Goal: Task Accomplishment & Management: Manage account settings

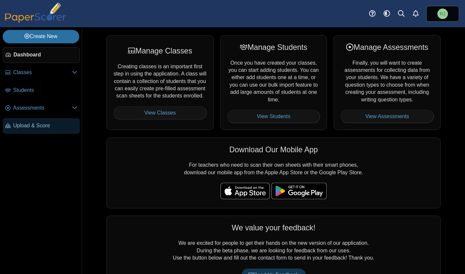
click at [36, 124] on span "Upload & Score" at bounding box center [45, 125] width 64 height 7
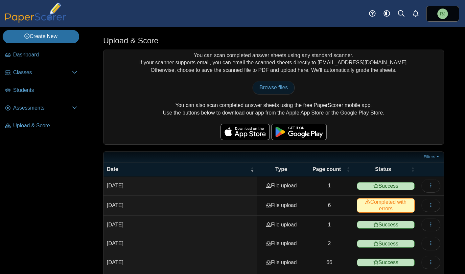
click at [272, 86] on span "Browse files" at bounding box center [273, 88] width 28 height 6
type input "**********"
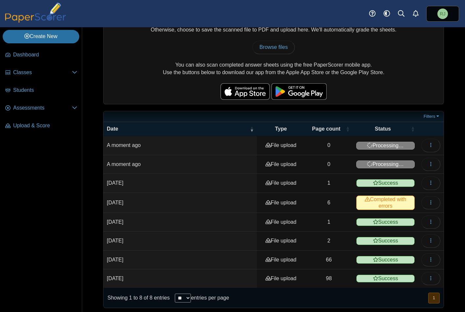
scroll to position [42, 0]
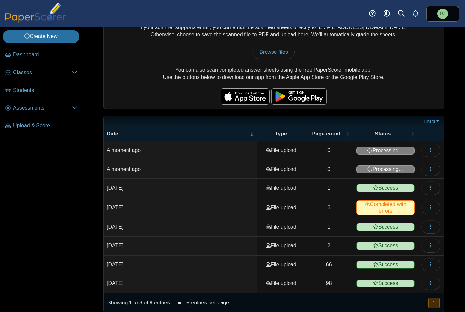
scroll to position [42, 0]
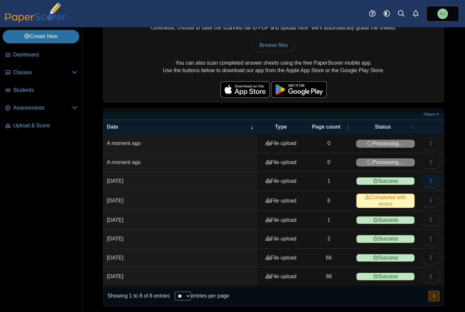
click at [428, 181] on icon "button" at bounding box center [430, 180] width 5 height 5
click at [400, 72] on div "You can scan completed answer sheets using any standard scanner. If your scanne…" at bounding box center [273, 55] width 340 height 95
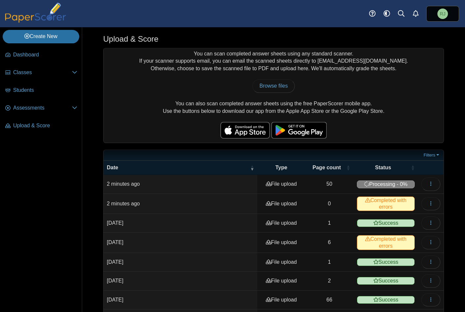
scroll to position [0, 0]
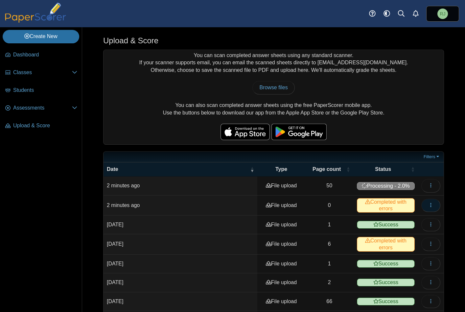
click at [428, 204] on icon "button" at bounding box center [430, 205] width 5 height 5
click at [386, 220] on link "View scanned pages" at bounding box center [395, 220] width 79 height 10
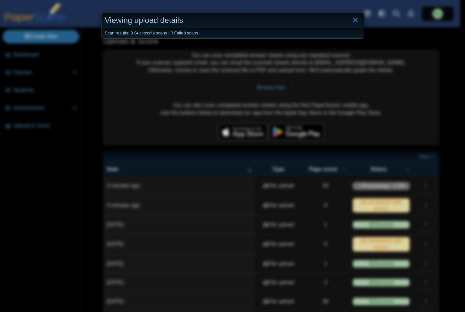
click at [403, 58] on div "Viewing upload details Scan results: 0 Successful scans | 0 Failed scans" at bounding box center [232, 156] width 465 height 312
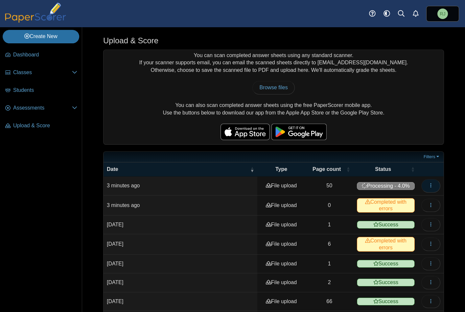
click at [428, 183] on span "button" at bounding box center [430, 186] width 5 height 6
click at [390, 201] on link "View scanned pages" at bounding box center [395, 200] width 79 height 10
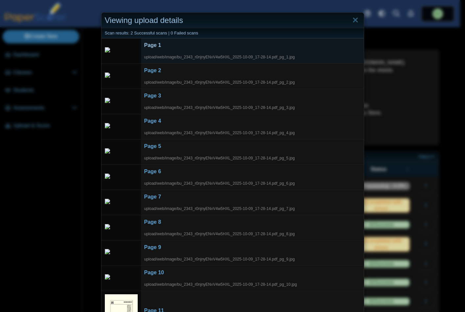
click at [158, 50] on div "upload/web/image/bu_2343_r0njnyENvV4w5HXL_2025-10-09_17-28-14.pdf_pg_1.jpg" at bounding box center [252, 54] width 216 height 11
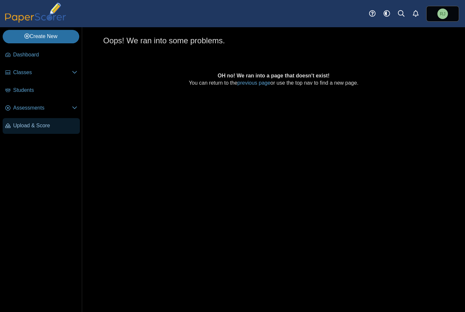
click at [41, 122] on span "Upload & Score" at bounding box center [45, 125] width 64 height 7
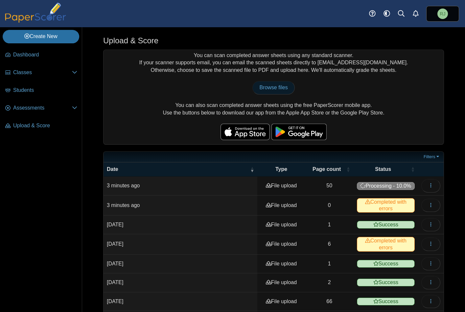
click at [272, 85] on span "Browse files" at bounding box center [273, 88] width 28 height 6
type input "**********"
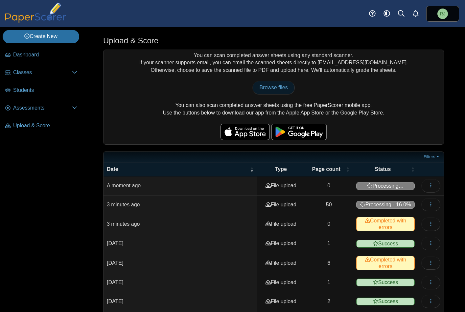
click at [274, 87] on span "Browse files" at bounding box center [273, 88] width 28 height 6
type input "**********"
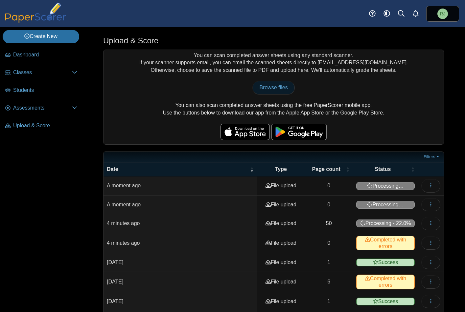
click at [275, 87] on span "Browse files" at bounding box center [273, 88] width 28 height 6
type input "**********"
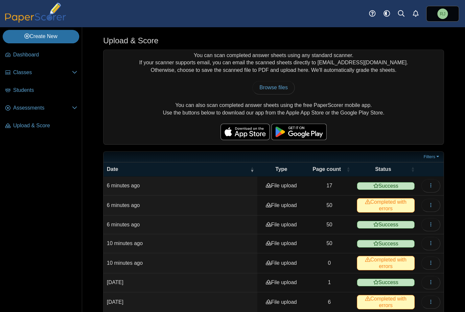
click at [402, 205] on span "Completed with errors" at bounding box center [386, 205] width 58 height 14
click at [428, 204] on icon "button" at bounding box center [430, 205] width 5 height 5
click at [391, 205] on span "Completed with errors" at bounding box center [386, 205] width 58 height 14
click at [361, 206] on span "Completed with errors" at bounding box center [386, 205] width 58 height 14
drag, startPoint x: 338, startPoint y: 206, endPoint x: 326, endPoint y: 207, distance: 11.9
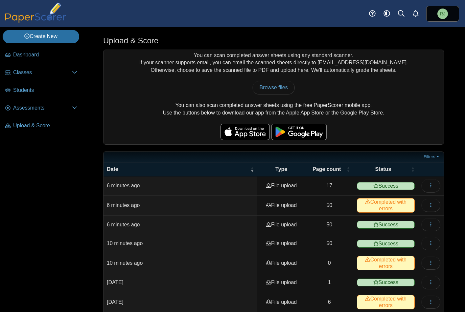
click at [338, 206] on td "50" at bounding box center [329, 206] width 48 height 20
drag, startPoint x: 271, startPoint y: 207, endPoint x: 253, endPoint y: 210, distance: 17.9
click at [271, 207] on td "File upload" at bounding box center [281, 206] width 48 height 20
click at [138, 206] on time "6 minutes ago" at bounding box center [123, 206] width 33 height 6
click at [388, 204] on span "Completed with errors" at bounding box center [386, 205] width 58 height 14
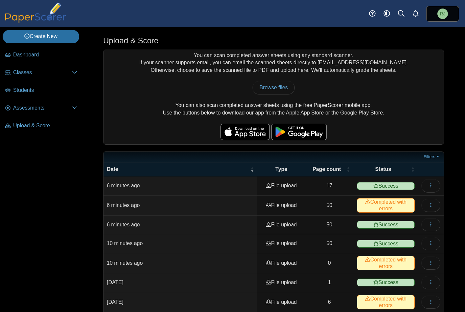
click at [397, 206] on span "Completed with errors" at bounding box center [386, 205] width 58 height 14
click at [369, 205] on span "Completed with errors" at bounding box center [386, 205] width 58 height 14
click at [357, 205] on span "Completed with errors" at bounding box center [386, 205] width 58 height 14
click at [348, 205] on td "50" at bounding box center [329, 206] width 48 height 20
click at [118, 208] on td "6 minutes ago" at bounding box center [180, 206] width 154 height 20
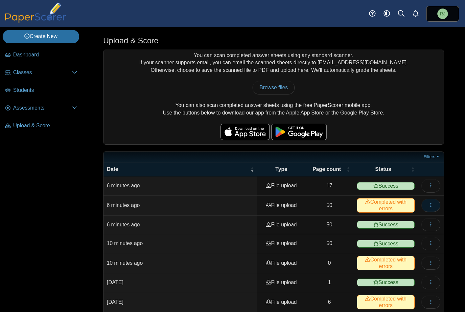
click at [428, 206] on icon "button" at bounding box center [430, 205] width 5 height 5
click at [400, 220] on link "View scanned pages" at bounding box center [395, 220] width 79 height 10
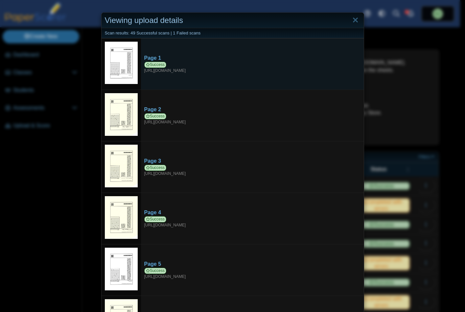
click at [126, 62] on img at bounding box center [121, 63] width 33 height 43
click at [122, 68] on img at bounding box center [121, 63] width 33 height 43
click at [152, 58] on div "Page 1" at bounding box center [252, 58] width 216 height 7
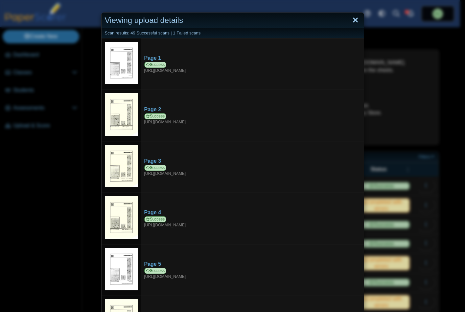
click at [354, 20] on link "Close" at bounding box center [355, 20] width 10 height 11
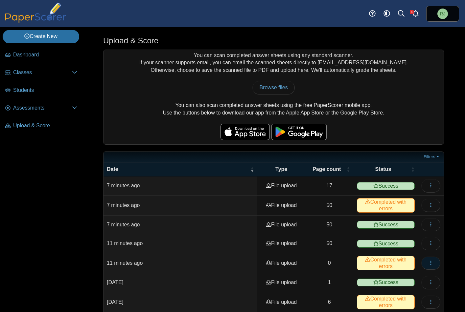
click at [426, 266] on button "button" at bounding box center [430, 263] width 19 height 13
click at [392, 277] on link "View scanned pages" at bounding box center [395, 278] width 79 height 10
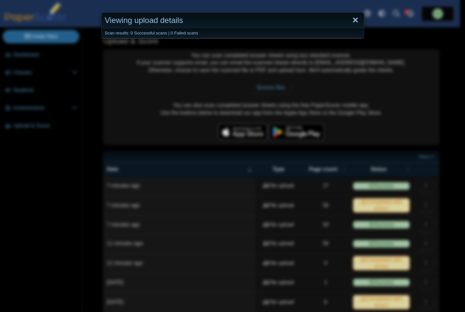
click at [353, 18] on link "Close" at bounding box center [355, 20] width 10 height 11
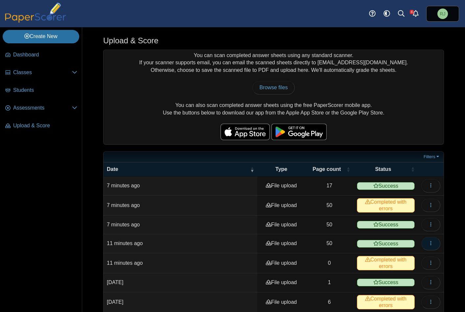
click at [428, 243] on icon "button" at bounding box center [430, 243] width 5 height 5
click at [407, 257] on link "View scanned pages" at bounding box center [395, 258] width 79 height 10
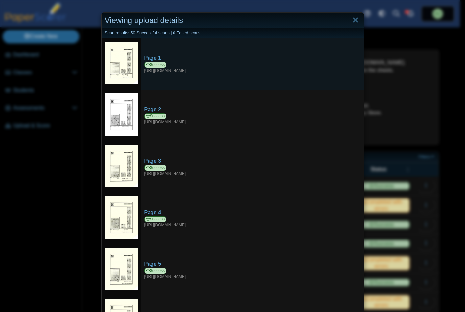
click at [122, 59] on img at bounding box center [121, 63] width 33 height 43
click at [151, 57] on div "Page 1" at bounding box center [252, 58] width 216 height 7
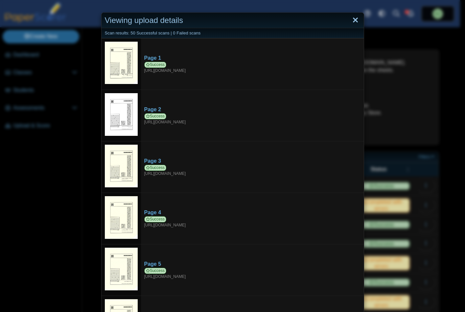
click at [350, 19] on link "Close" at bounding box center [355, 20] width 10 height 11
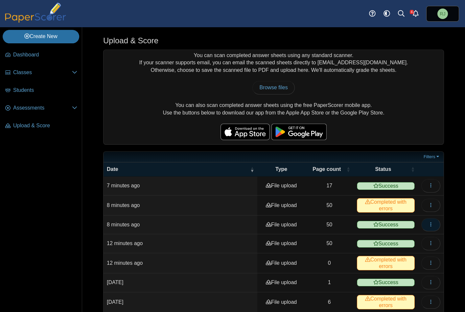
click at [428, 224] on icon "button" at bounding box center [430, 224] width 5 height 5
click at [398, 236] on link "View scanned pages" at bounding box center [395, 240] width 79 height 10
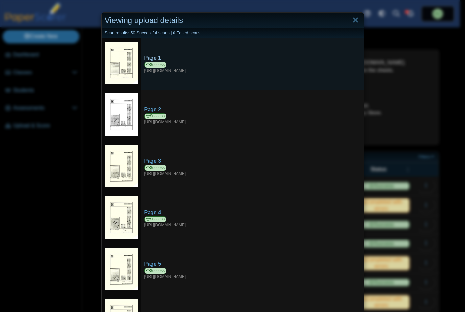
click at [155, 55] on div "Page 1" at bounding box center [252, 58] width 216 height 7
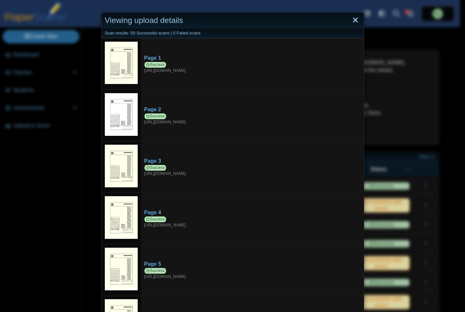
click at [352, 19] on link "Close" at bounding box center [355, 20] width 10 height 11
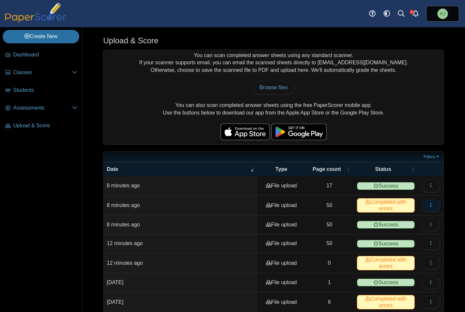
click at [428, 203] on icon "button" at bounding box center [430, 205] width 5 height 5
click at [409, 220] on link "View scanned pages" at bounding box center [395, 220] width 79 height 10
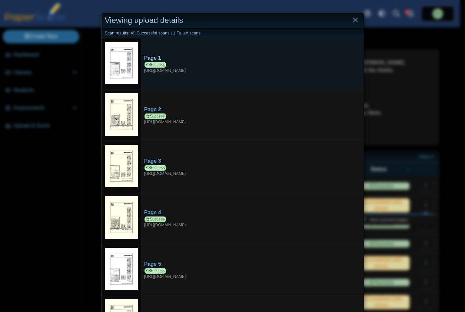
click at [152, 56] on div "Page 1" at bounding box center [252, 58] width 216 height 7
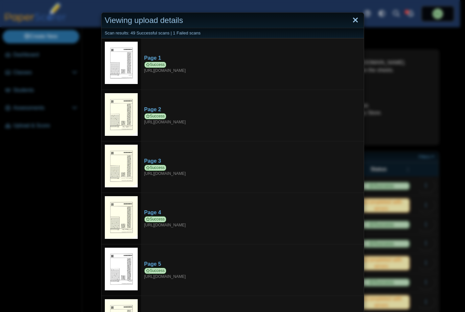
click at [353, 20] on link "Close" at bounding box center [355, 20] width 10 height 11
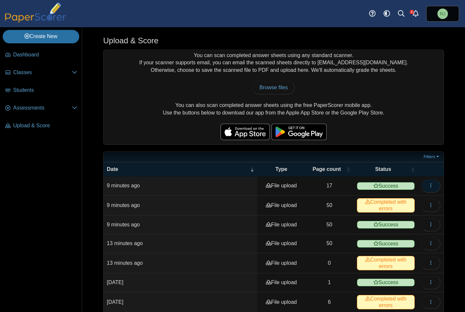
click at [428, 185] on icon "button" at bounding box center [430, 185] width 5 height 5
click at [410, 201] on link "View scanned pages" at bounding box center [395, 200] width 79 height 10
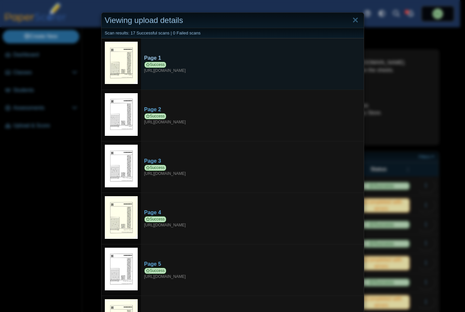
click at [150, 57] on div "Page 1" at bounding box center [252, 58] width 216 height 7
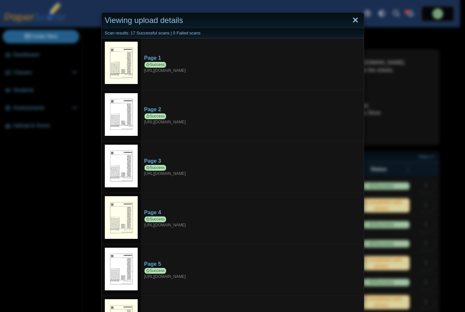
click at [353, 21] on link "Close" at bounding box center [355, 20] width 10 height 11
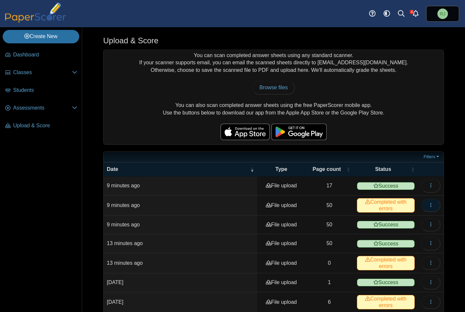
click at [428, 205] on icon "button" at bounding box center [430, 205] width 5 height 5
click at [396, 217] on link "View scanned pages" at bounding box center [395, 220] width 79 height 10
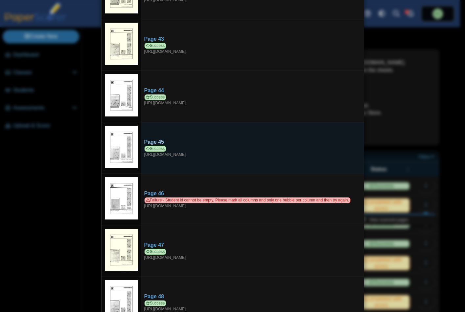
scroll to position [2188, 0]
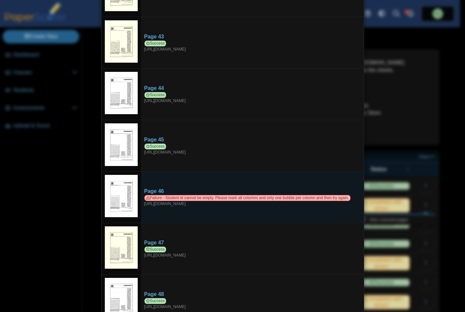
click at [117, 181] on img at bounding box center [121, 196] width 33 height 42
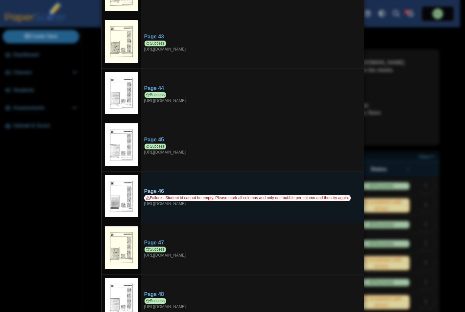
click at [158, 188] on div "Page 46" at bounding box center [252, 191] width 216 height 7
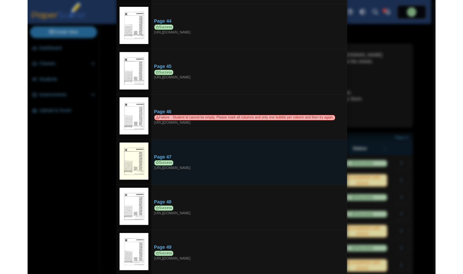
scroll to position [2249, 0]
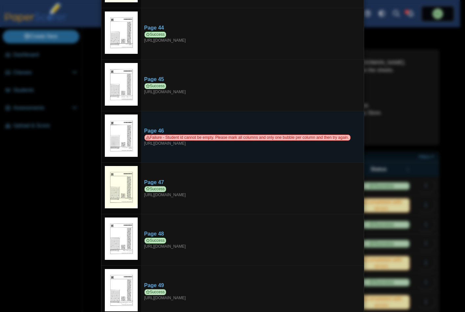
click at [119, 115] on img at bounding box center [121, 136] width 33 height 42
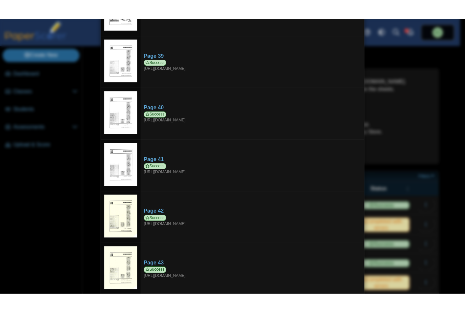
scroll to position [1980, 0]
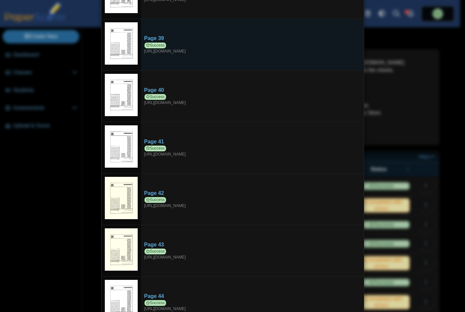
click at [351, 19] on td "Page 39 Success https://forms.paperscorer.com/scans/10/5664/238932/3204401_OCTO…" at bounding box center [252, 45] width 223 height 52
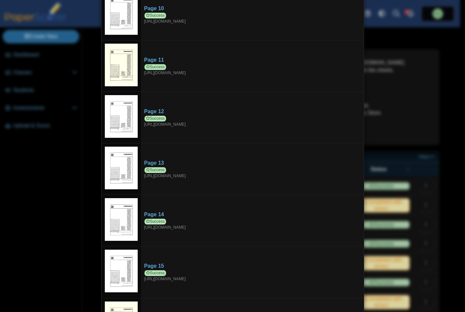
scroll to position [0, 0]
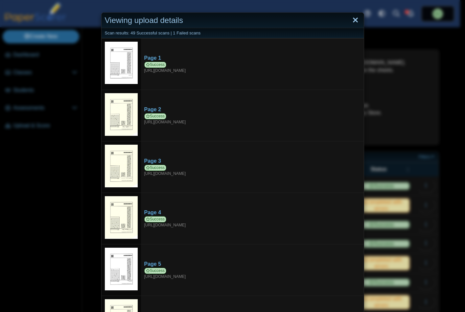
click at [354, 22] on link "Close" at bounding box center [355, 20] width 10 height 11
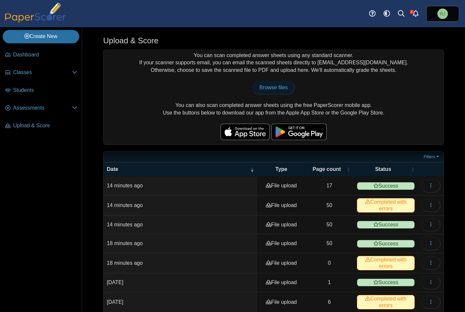
click at [267, 87] on span "Browse files" at bounding box center [273, 88] width 28 height 6
type input "**********"
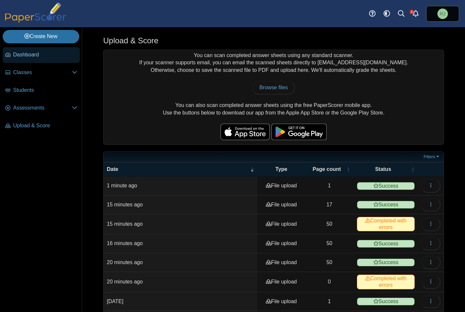
click at [28, 55] on span "Dashboard" at bounding box center [45, 54] width 64 height 7
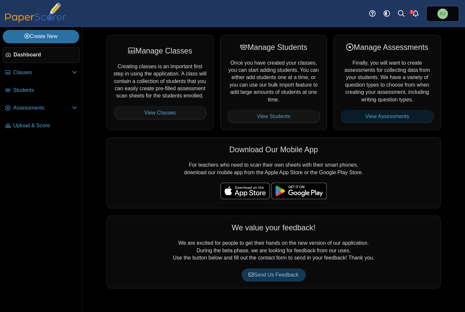
click at [385, 115] on link "View Assessments" at bounding box center [386, 116] width 93 height 13
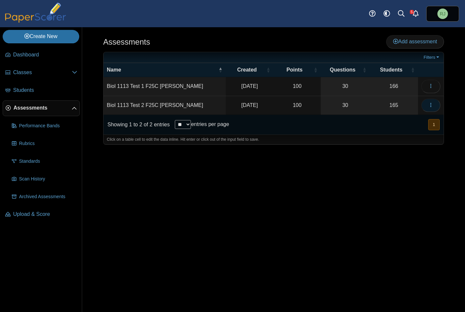
click at [431, 105] on icon "button" at bounding box center [430, 104] width 5 height 5
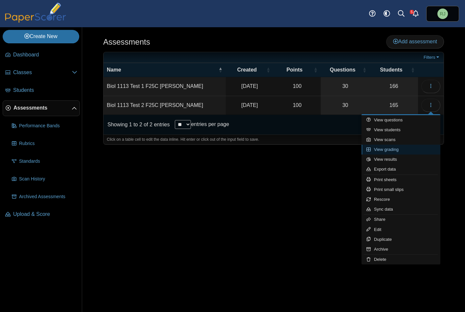
click at [389, 149] on link "View grading" at bounding box center [400, 150] width 79 height 10
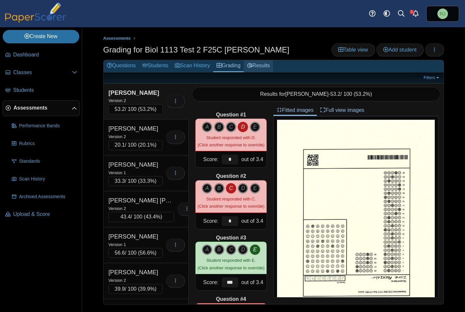
click at [263, 65] on link "Results" at bounding box center [258, 66] width 29 height 12
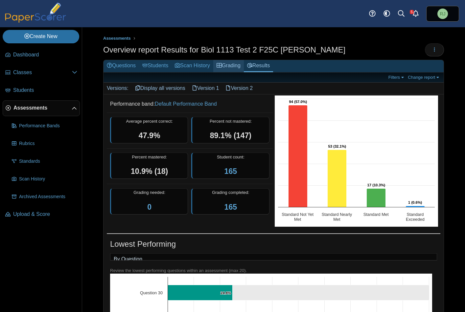
click at [239, 64] on link "Grading" at bounding box center [228, 66] width 31 height 12
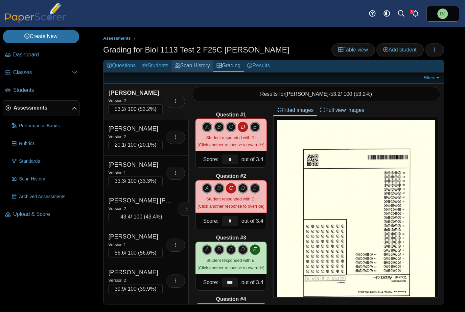
click at [198, 65] on link "Scan History" at bounding box center [192, 66] width 42 height 12
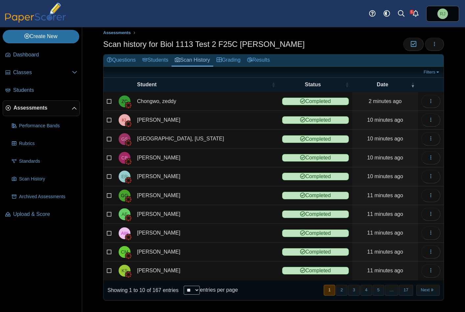
scroll to position [7, 0]
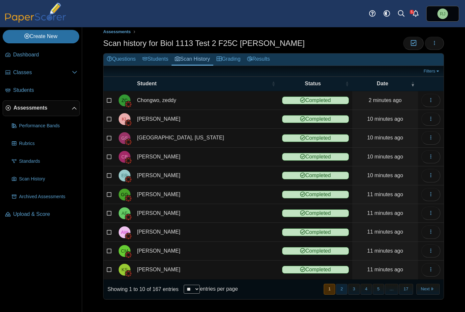
click at [338, 288] on button "2" at bounding box center [341, 289] width 11 height 11
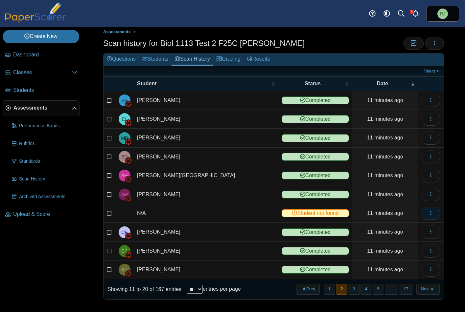
click at [428, 212] on icon "button" at bounding box center [430, 213] width 5 height 5
click at [400, 229] on link "View scanned test" at bounding box center [395, 228] width 79 height 10
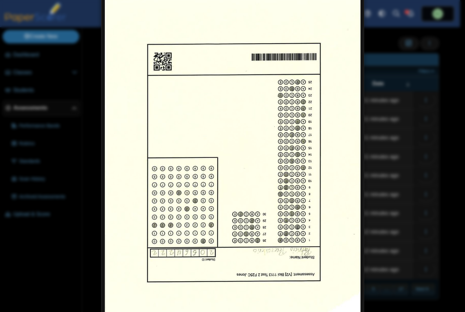
scroll to position [56, 0]
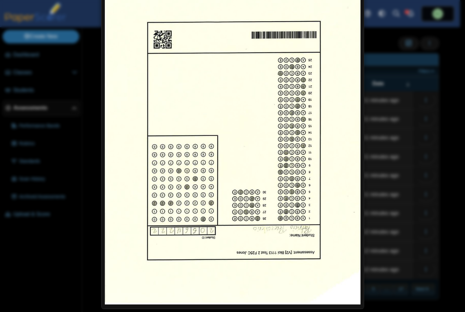
click at [415, 148] on div "Viewing scanned pages" at bounding box center [232, 156] width 465 height 312
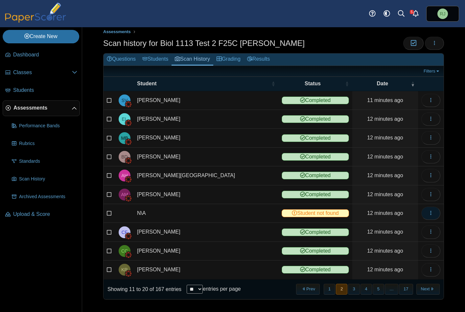
click at [428, 214] on icon "button" at bounding box center [430, 213] width 5 height 5
click at [384, 228] on link "View scanned test" at bounding box center [395, 228] width 79 height 10
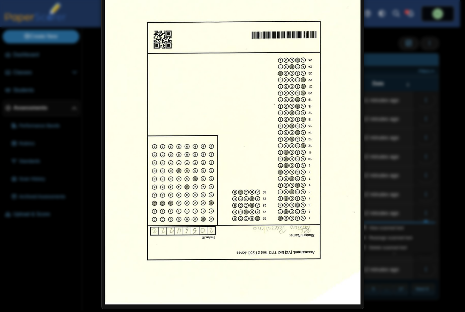
click at [289, 230] on img at bounding box center [233, 139] width 256 height 331
click at [426, 169] on div "Viewing scanned pages" at bounding box center [232, 156] width 465 height 312
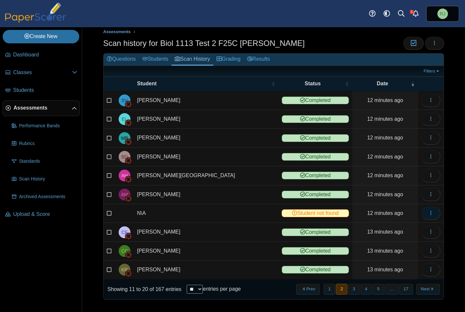
click at [428, 215] on icon "button" at bounding box center [430, 213] width 5 height 5
click at [405, 240] on link "Reassign scanned test" at bounding box center [395, 238] width 79 height 10
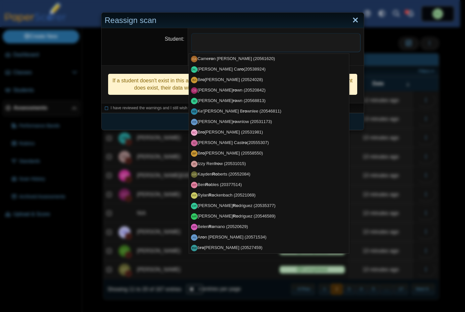
click at [352, 19] on link "Close" at bounding box center [355, 20] width 10 height 11
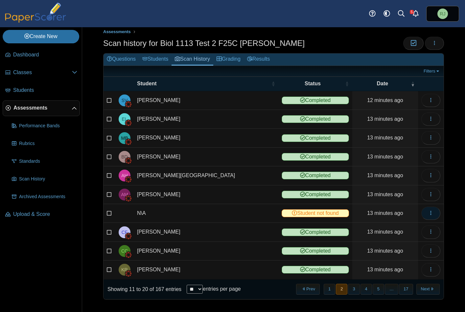
click at [428, 212] on icon "button" at bounding box center [430, 213] width 5 height 5
click at [396, 230] on link "View scanned test" at bounding box center [395, 228] width 79 height 10
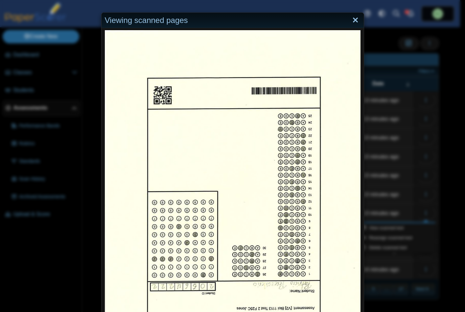
click at [354, 19] on link "Close" at bounding box center [355, 20] width 10 height 11
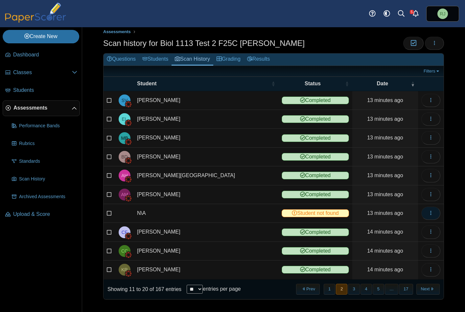
click at [428, 211] on span "button" at bounding box center [430, 214] width 5 height 6
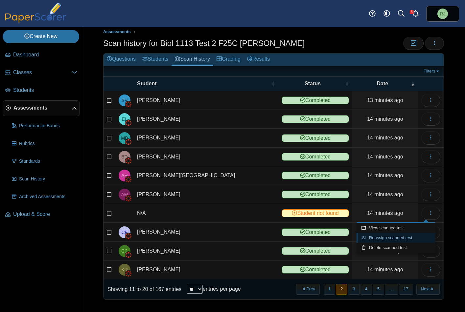
click at [399, 237] on link "Reassign scanned test" at bounding box center [395, 238] width 79 height 10
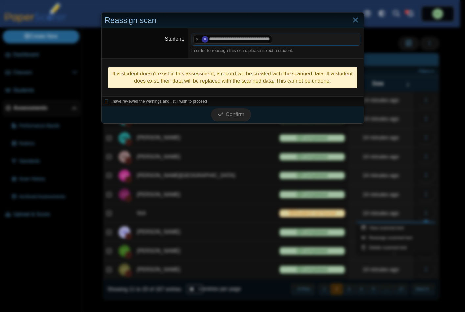
click at [105, 102] on icon at bounding box center [107, 101] width 4 height 4
click at [233, 115] on span "Confirm" at bounding box center [235, 115] width 18 height 6
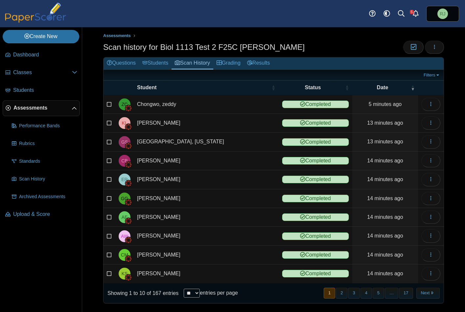
scroll to position [7, 0]
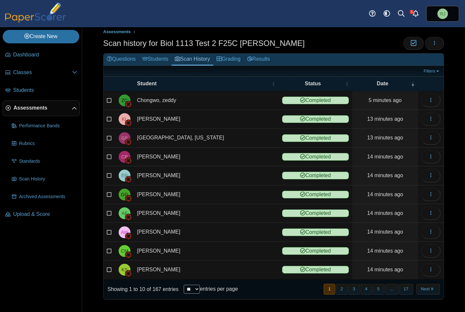
click at [199, 290] on select "** ** ** ***" at bounding box center [192, 289] width 16 height 9
select select "***"
click at [184, 285] on select "** ** ** ***" at bounding box center [192, 289] width 16 height 9
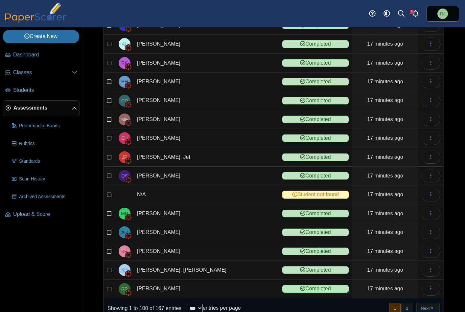
scroll to position [1689, 0]
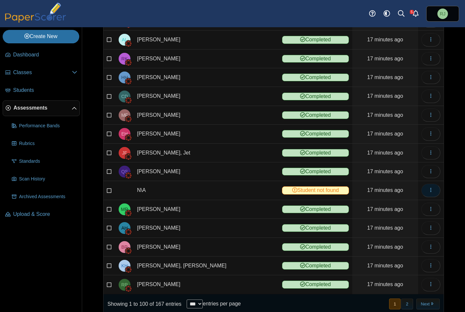
click at [430, 191] on use "button" at bounding box center [430, 190] width 1 height 4
click at [389, 206] on link "View scanned test" at bounding box center [395, 205] width 79 height 10
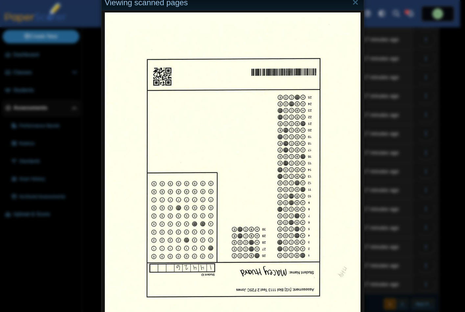
scroll to position [19, 0]
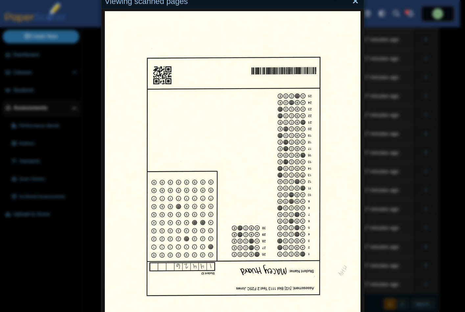
click at [352, 3] on link "Close" at bounding box center [355, 1] width 10 height 11
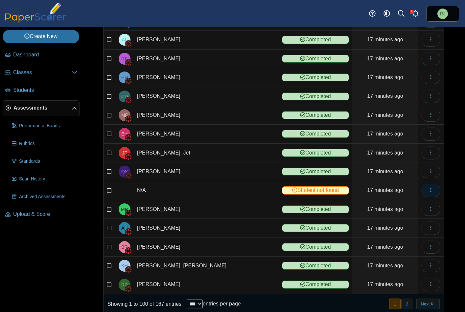
click at [428, 189] on icon "button" at bounding box center [430, 190] width 5 height 5
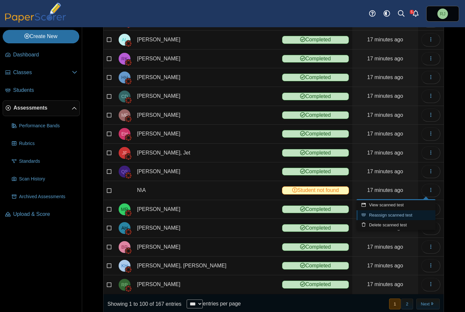
click at [396, 215] on link "Reassign scanned test" at bounding box center [395, 216] width 79 height 10
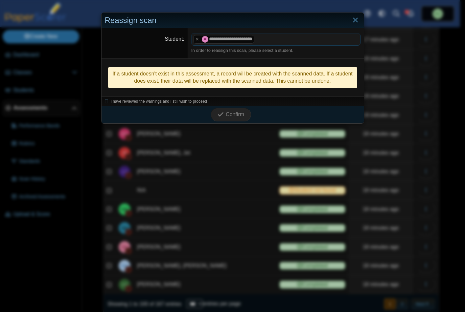
click at [105, 102] on icon at bounding box center [107, 101] width 4 height 4
click at [232, 113] on span "Confirm" at bounding box center [235, 115] width 18 height 6
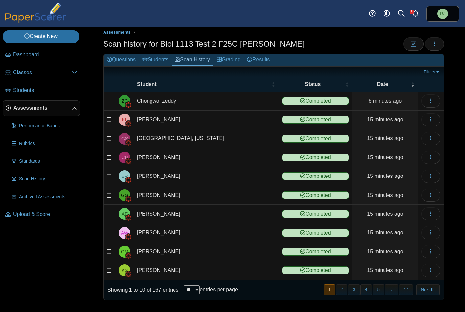
scroll to position [7, 0]
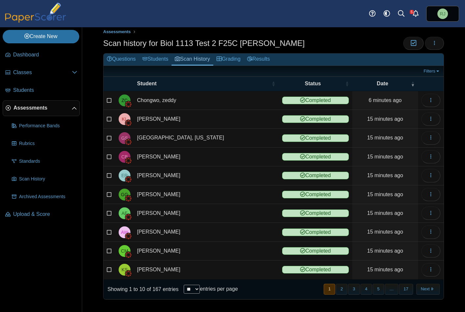
click at [200, 289] on select "** ** ** ***" at bounding box center [192, 289] width 16 height 9
select select "***"
click at [184, 285] on select "** ** ** ***" at bounding box center [192, 289] width 16 height 9
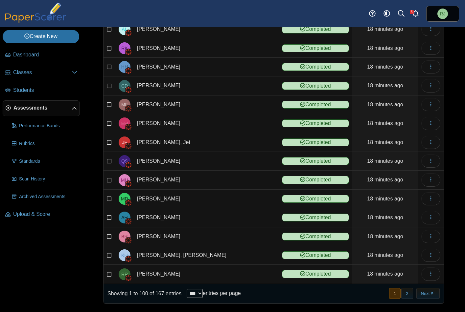
scroll to position [1704, 0]
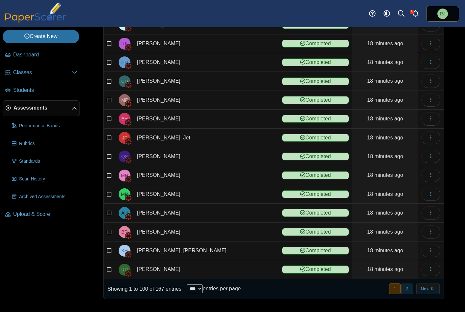
click at [402, 289] on button "2" at bounding box center [406, 289] width 11 height 11
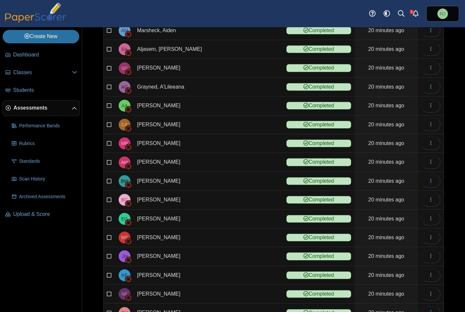
scroll to position [0, 0]
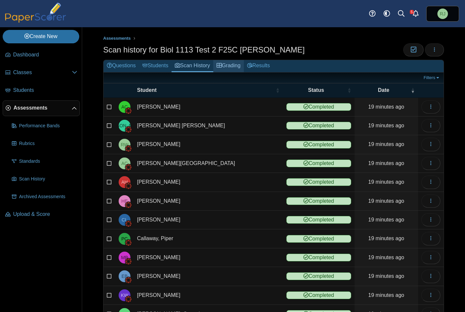
click at [234, 65] on link "Grading" at bounding box center [228, 66] width 31 height 12
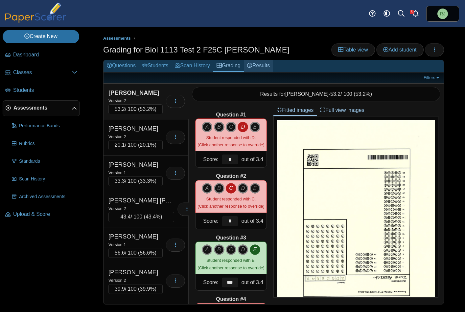
click at [259, 65] on link "Results" at bounding box center [258, 66] width 29 height 12
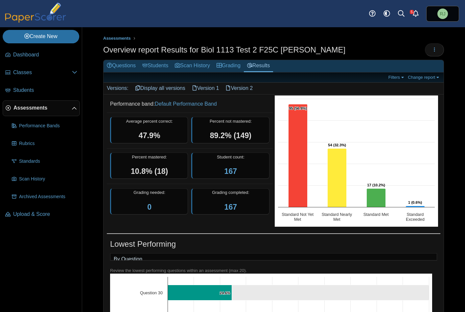
click at [206, 89] on link "Version 1" at bounding box center [206, 88] width 34 height 11
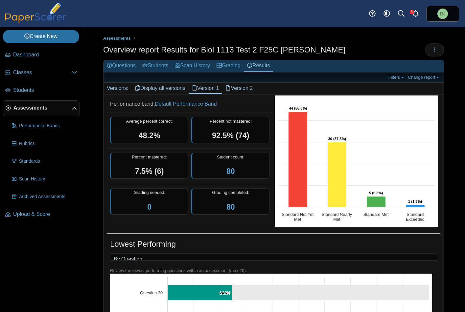
click at [239, 88] on link "Version 2" at bounding box center [239, 88] width 34 height 11
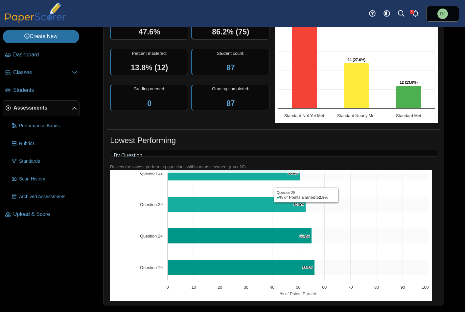
scroll to position [526, 0]
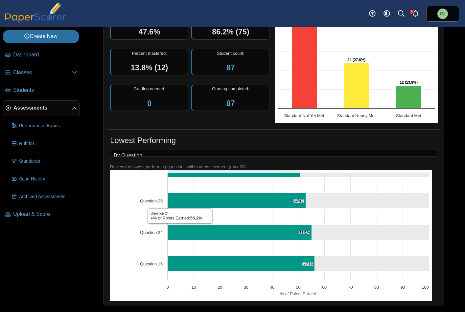
click at [96, 203] on div "Assessments Overview report Results for Biol 1113 Test 2 F25C Jones Loading… 87" at bounding box center [273, 65] width 383 height 285
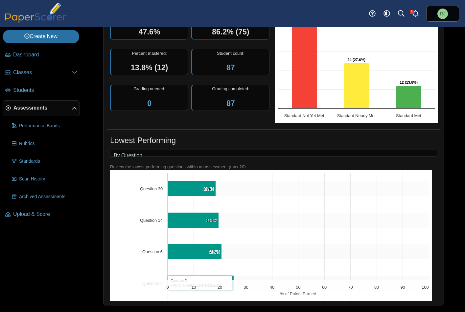
scroll to position [0, 0]
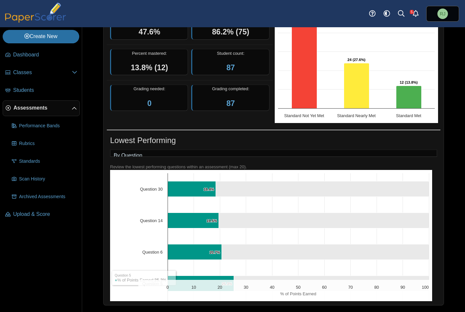
click at [222, 136] on div "Lowest Performing" at bounding box center [273, 141] width 327 height 13
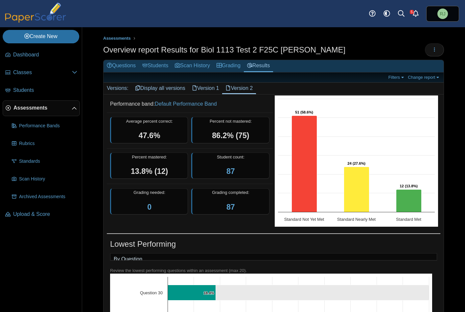
click at [161, 135] on div "Average percent correct: 47.6%" at bounding box center [149, 130] width 78 height 27
click at [164, 88] on link "Display all versions" at bounding box center [160, 88] width 57 height 11
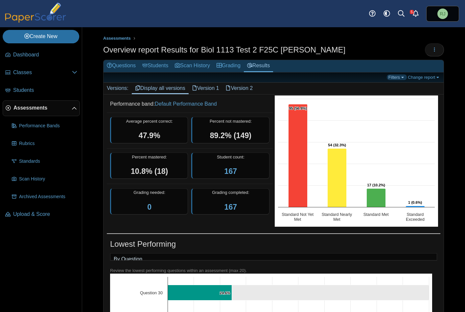
click at [396, 76] on link "Filters" at bounding box center [397, 78] width 20 height 6
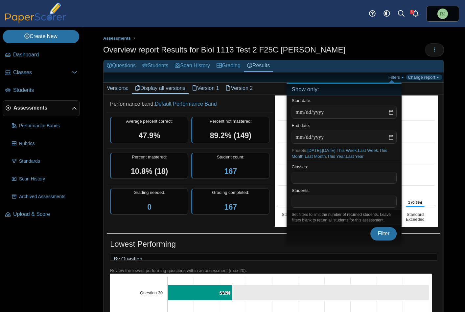
click at [428, 77] on link "Change report" at bounding box center [424, 78] width 36 height 6
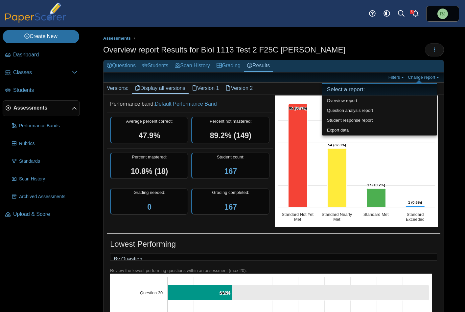
click at [353, 38] on ul "Assessments" at bounding box center [273, 38] width 341 height 7
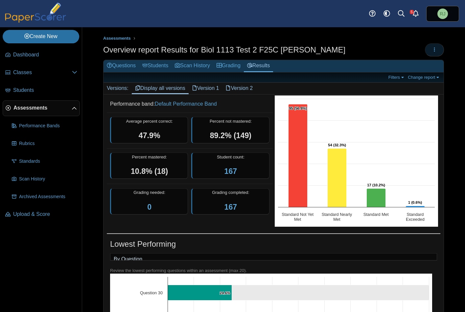
click at [432, 48] on button "button" at bounding box center [434, 49] width 19 height 13
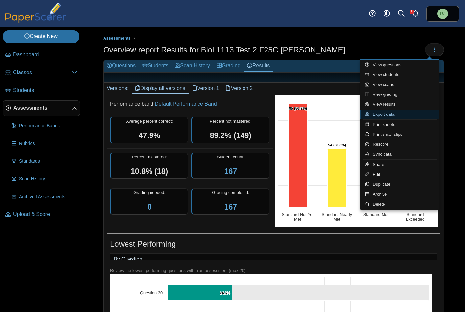
click at [390, 113] on link "Export data" at bounding box center [399, 115] width 79 height 10
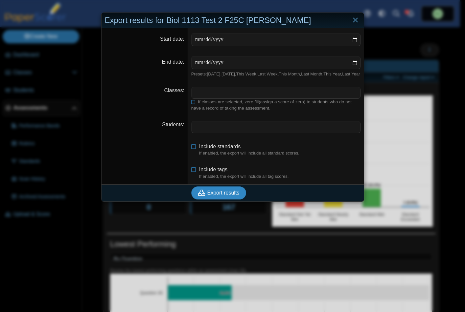
click at [218, 196] on span "Export results" at bounding box center [223, 193] width 32 height 6
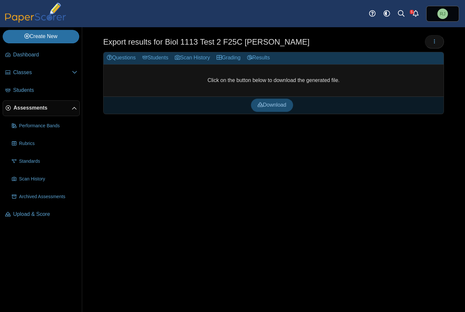
click at [277, 105] on span "Download" at bounding box center [272, 105] width 29 height 6
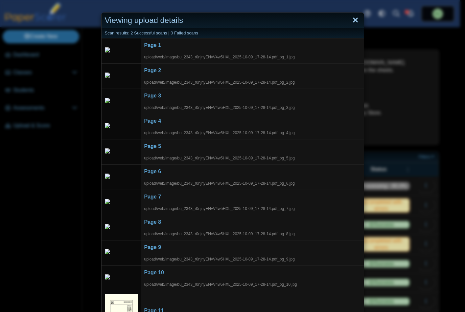
click at [353, 20] on link "Close" at bounding box center [355, 20] width 10 height 11
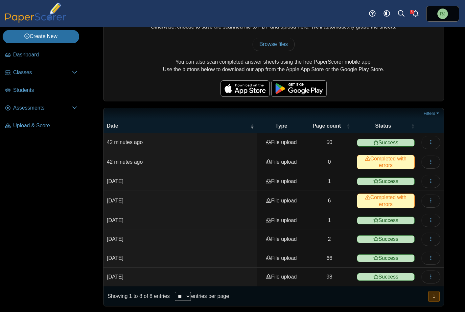
scroll to position [44, 0]
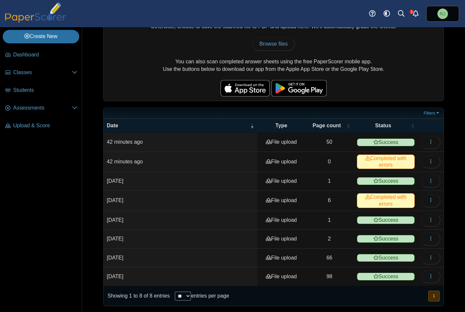
click at [191, 296] on select "** ** ** ***" at bounding box center [183, 296] width 16 height 9
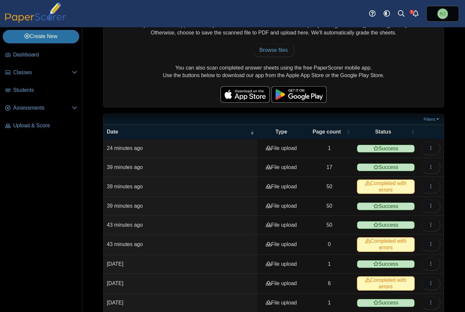
scroll to position [71, 0]
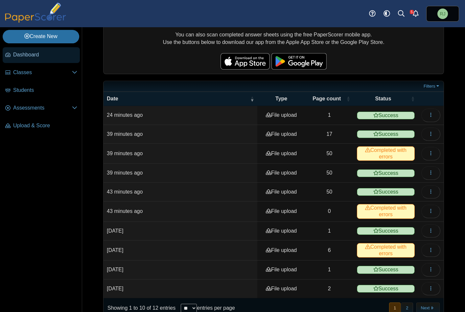
click at [24, 53] on span "Dashboard" at bounding box center [45, 54] width 64 height 7
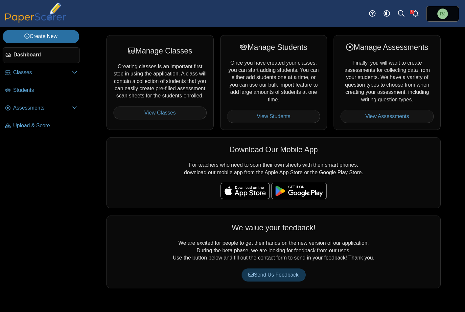
click at [24, 54] on span "Dashboard" at bounding box center [44, 54] width 63 height 7
click at [383, 115] on link "View Assessments" at bounding box center [386, 116] width 93 height 13
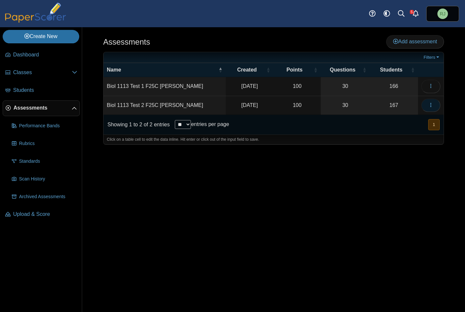
click at [431, 104] on icon "button" at bounding box center [430, 104] width 5 height 5
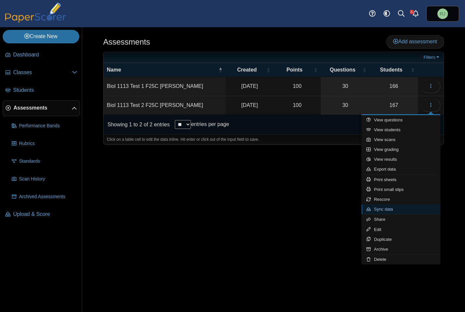
click at [388, 209] on link "Sync data" at bounding box center [400, 210] width 79 height 10
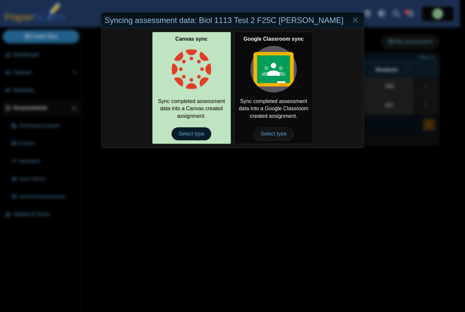
click at [196, 133] on span "Select type" at bounding box center [191, 133] width 40 height 13
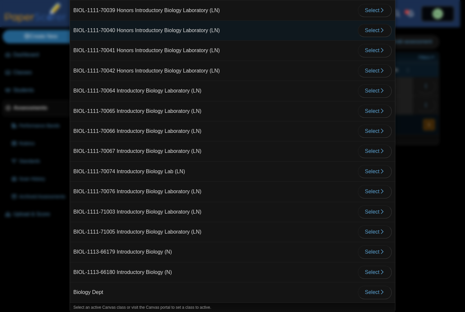
scroll to position [1204, 0]
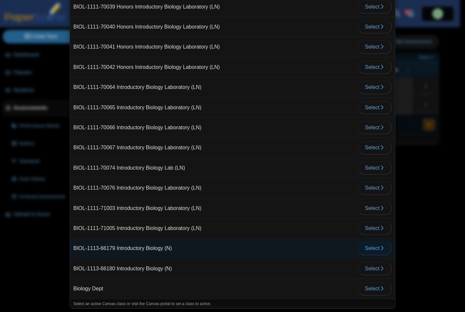
click at [366, 247] on span "Select" at bounding box center [375, 249] width 20 height 6
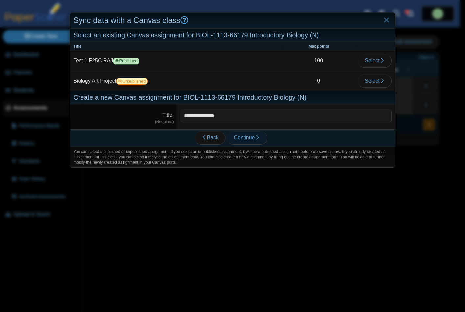
type input "**********"
click at [245, 138] on span "Continue" at bounding box center [247, 138] width 26 height 6
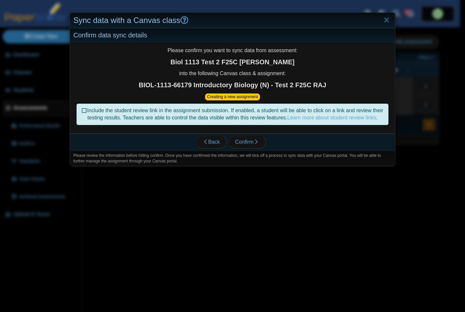
click at [85, 112] on icon at bounding box center [84, 109] width 5 height 5
click at [240, 145] on span "Confirm" at bounding box center [247, 142] width 24 height 6
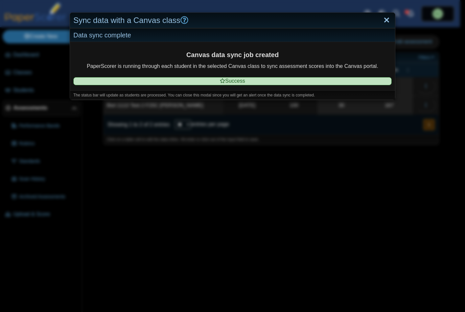
click at [382, 20] on link "Close" at bounding box center [386, 20] width 10 height 11
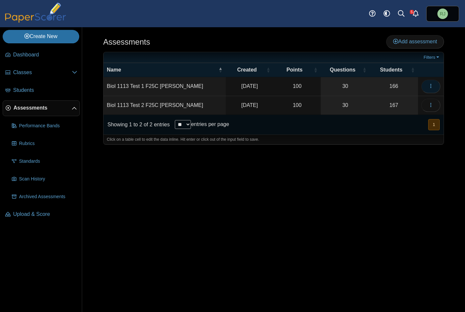
click at [427, 85] on button "button" at bounding box center [430, 86] width 19 height 13
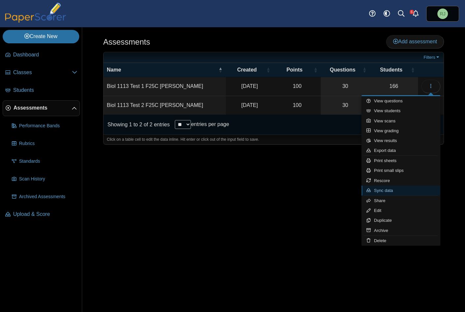
click at [394, 191] on link "Sync data" at bounding box center [400, 191] width 79 height 10
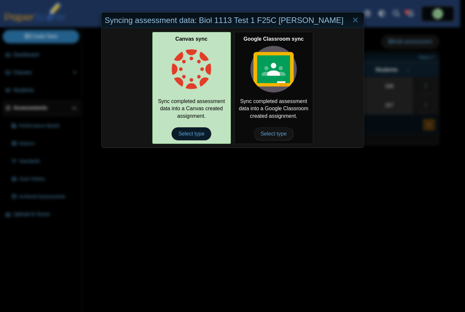
click at [193, 133] on span "Select type" at bounding box center [191, 133] width 40 height 13
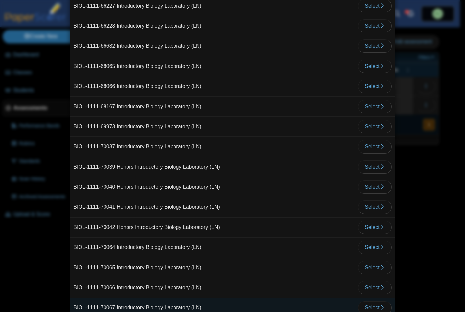
scroll to position [1204, 0]
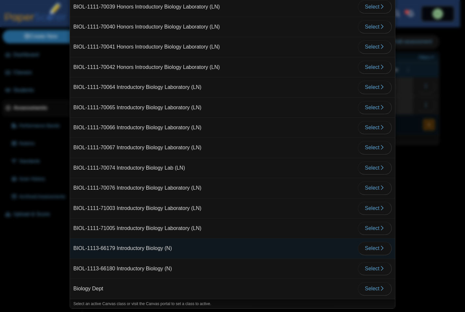
click at [132, 250] on td "BIOL-1113-66179 Introductory Biology (N)" at bounding box center [212, 249] width 284 height 20
click at [365, 251] on span "Select" at bounding box center [375, 249] width 20 height 6
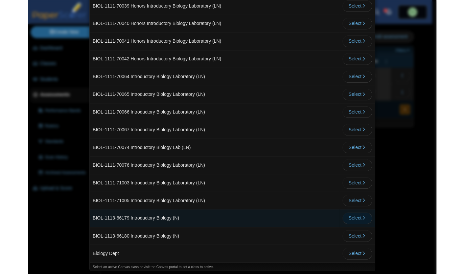
scroll to position [0, 0]
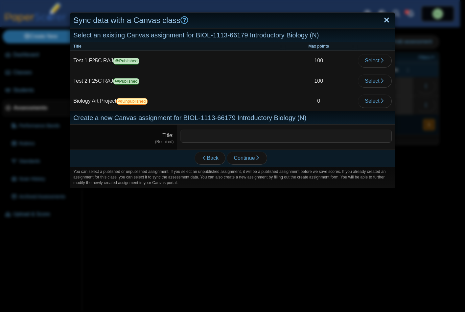
click at [381, 20] on link "Close" at bounding box center [386, 20] width 10 height 11
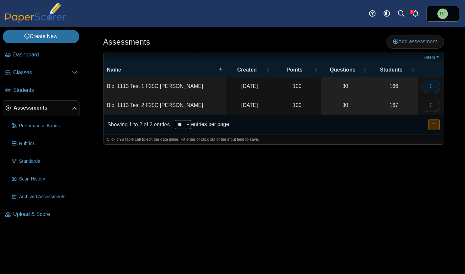
click at [430, 88] on use "button" at bounding box center [430, 86] width 1 height 4
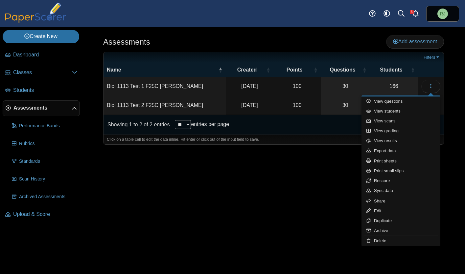
click at [279, 204] on div "Assessments Add assessment 100" at bounding box center [273, 150] width 383 height 247
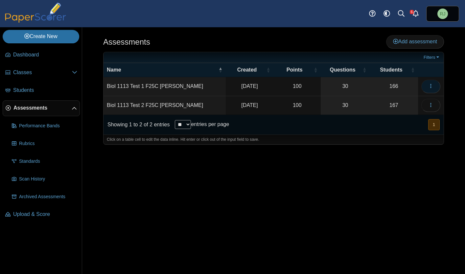
click at [432, 85] on icon "button" at bounding box center [430, 85] width 5 height 5
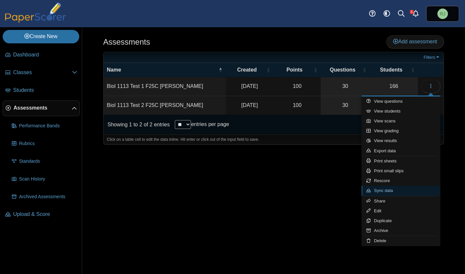
click at [387, 191] on link "Sync data" at bounding box center [400, 191] width 79 height 10
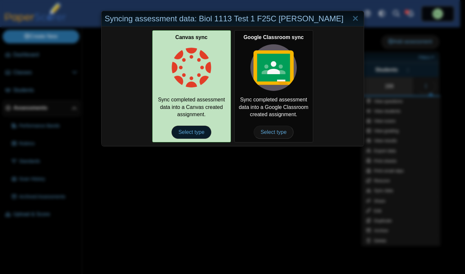
click at [185, 133] on span "Select type" at bounding box center [191, 132] width 40 height 13
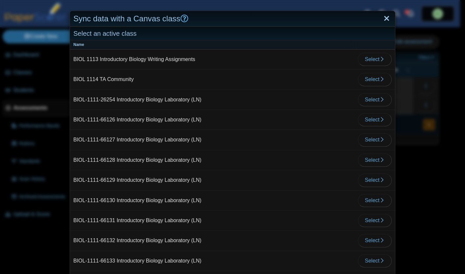
click at [381, 18] on link "Close" at bounding box center [386, 18] width 10 height 11
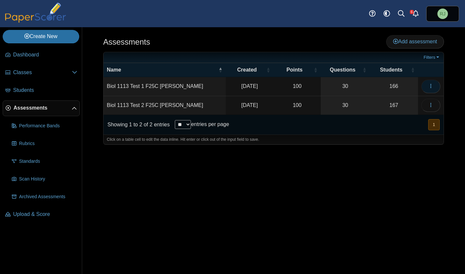
click at [429, 86] on icon "button" at bounding box center [430, 85] width 5 height 5
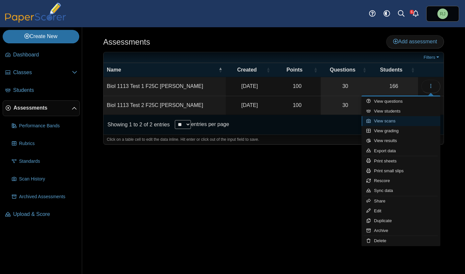
click at [396, 123] on link "View scans" at bounding box center [400, 121] width 79 height 10
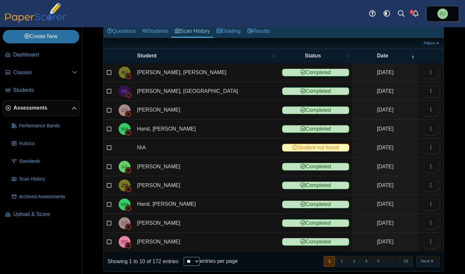
scroll to position [45, 0]
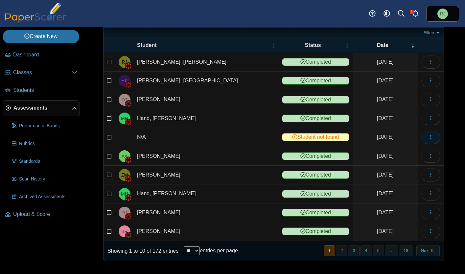
click at [431, 137] on button "button" at bounding box center [430, 137] width 19 height 13
click at [388, 152] on link "View scanned test" at bounding box center [395, 153] width 79 height 10
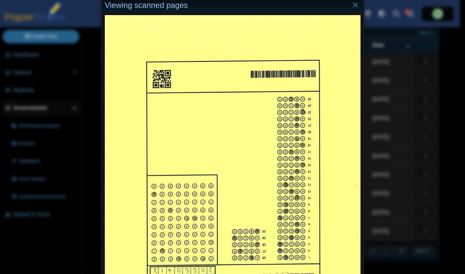
scroll to position [0, 0]
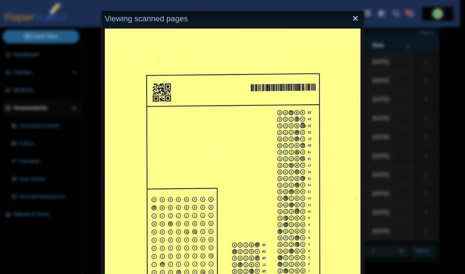
click at [353, 18] on link "Close" at bounding box center [355, 18] width 10 height 11
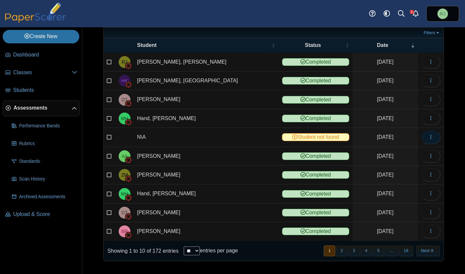
click at [430, 139] on use "button" at bounding box center [430, 137] width 1 height 4
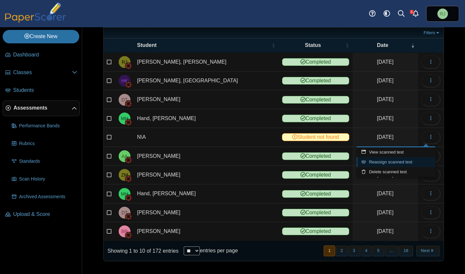
click at [396, 164] on link "Reassign scanned test" at bounding box center [395, 162] width 79 height 10
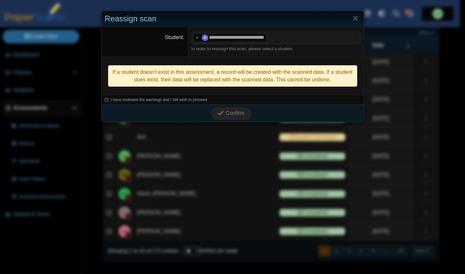
click at [105, 100] on icon at bounding box center [107, 99] width 4 height 4
click at [222, 111] on icon "submit" at bounding box center [221, 113] width 8 height 7
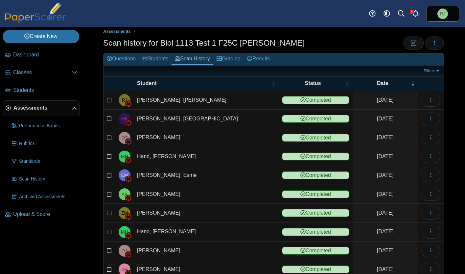
scroll to position [45, 0]
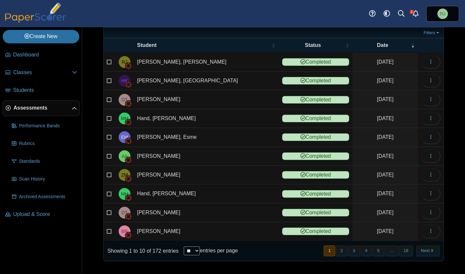
click at [199, 250] on select "** ** ** ***" at bounding box center [192, 251] width 16 height 9
select select "***"
click at [184, 247] on select "** ** ** ***" at bounding box center [192, 251] width 16 height 9
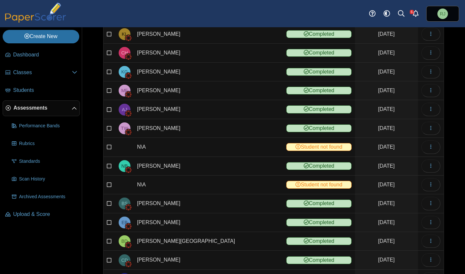
scroll to position [658, 0]
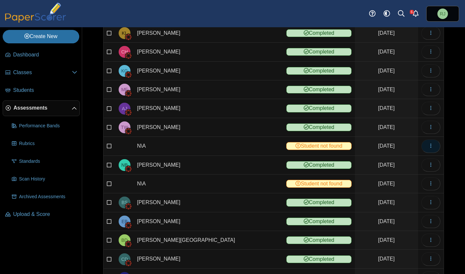
click at [431, 146] on button "button" at bounding box center [430, 146] width 19 height 13
click at [388, 161] on link "View scanned test" at bounding box center [395, 161] width 79 height 10
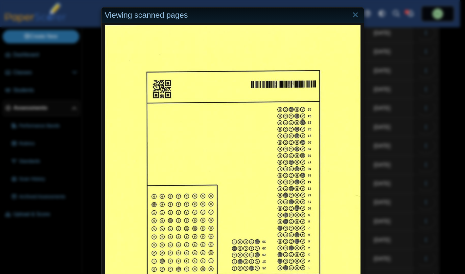
scroll to position [0, 0]
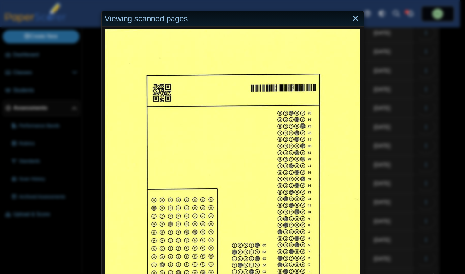
click at [352, 19] on link "Close" at bounding box center [355, 18] width 10 height 11
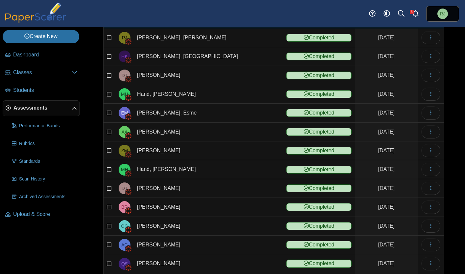
scroll to position [90, 0]
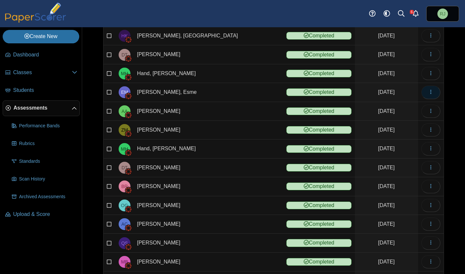
click at [428, 89] on icon "button" at bounding box center [430, 91] width 5 height 5
click at [396, 108] on link "View scanned test" at bounding box center [395, 107] width 79 height 10
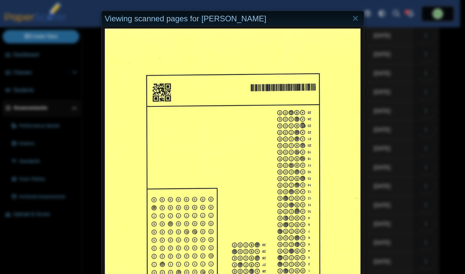
scroll to position [0, 0]
click at [352, 19] on link "Close" at bounding box center [355, 18] width 10 height 11
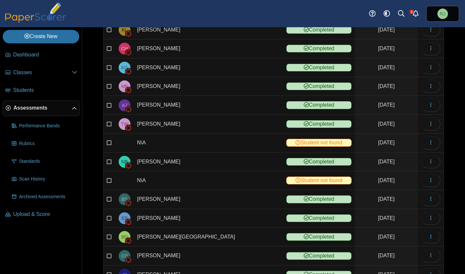
scroll to position [662, 0]
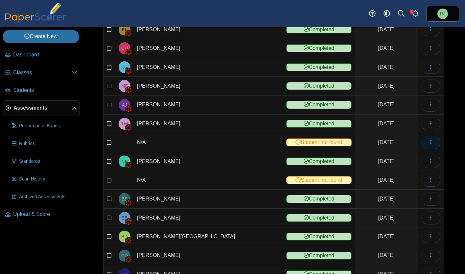
click at [428, 143] on icon "button" at bounding box center [430, 142] width 5 height 5
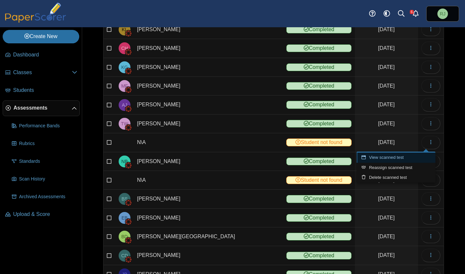
click at [393, 158] on link "View scanned test" at bounding box center [395, 158] width 79 height 10
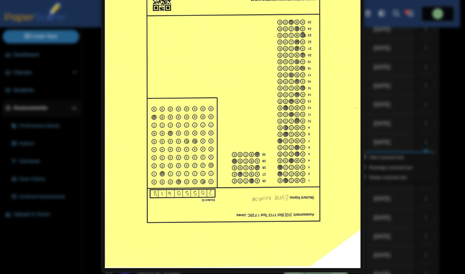
scroll to position [0, 0]
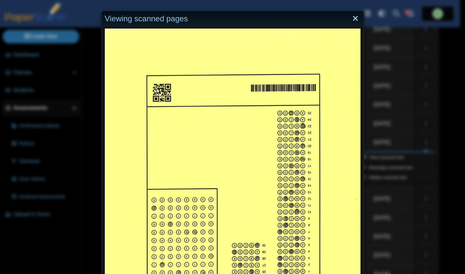
click at [353, 19] on link "Close" at bounding box center [355, 18] width 10 height 11
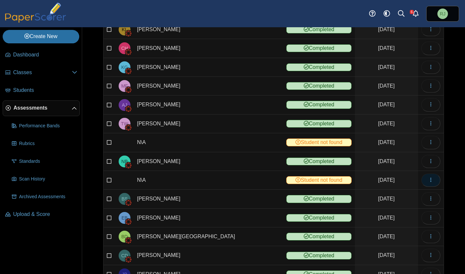
click at [428, 179] on icon "button" at bounding box center [430, 179] width 5 height 5
click at [396, 194] on link "View scanned test" at bounding box center [395, 196] width 79 height 10
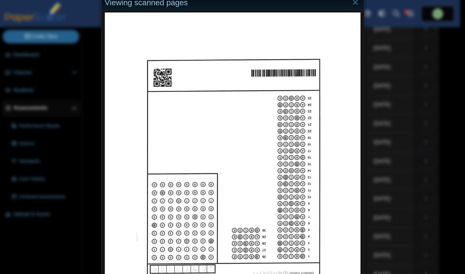
scroll to position [92, 0]
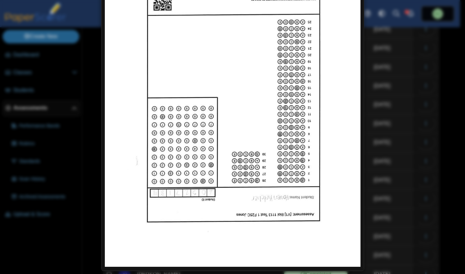
click at [340, 95] on img at bounding box center [233, 101] width 256 height 331
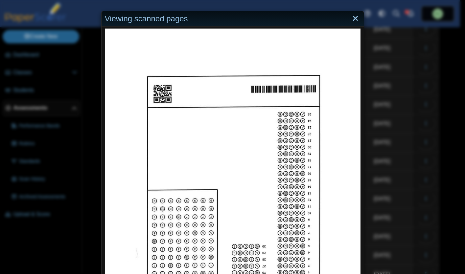
click at [354, 18] on link "Close" at bounding box center [355, 18] width 10 height 11
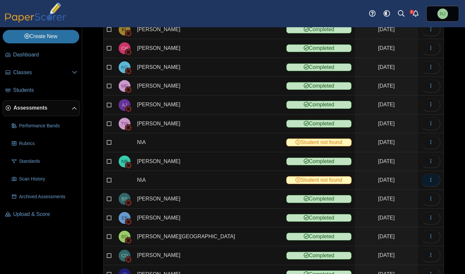
click at [428, 181] on icon "button" at bounding box center [430, 179] width 5 height 5
click at [399, 206] on link "Reassign scanned test" at bounding box center [395, 205] width 79 height 10
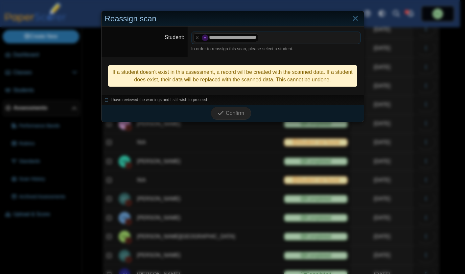
click at [105, 101] on icon at bounding box center [107, 99] width 4 height 4
click at [233, 111] on span "Confirm" at bounding box center [235, 113] width 18 height 6
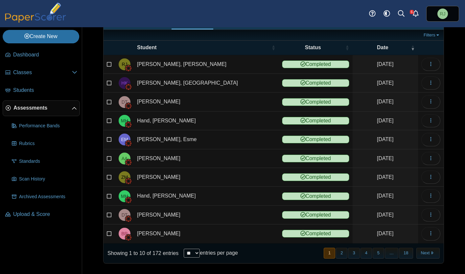
scroll to position [45, 0]
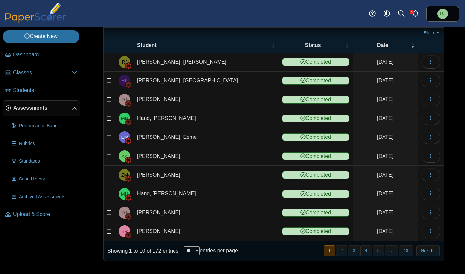
click at [198, 250] on select "** ** ** ***" at bounding box center [192, 251] width 16 height 9
select select "***"
click at [184, 247] on select "** ** ** ***" at bounding box center [192, 251] width 16 height 9
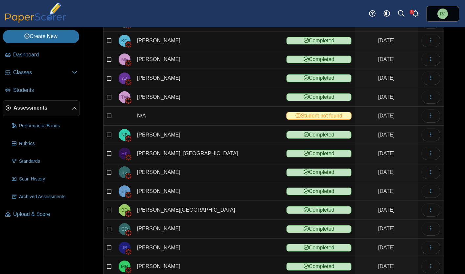
scroll to position [726, 0]
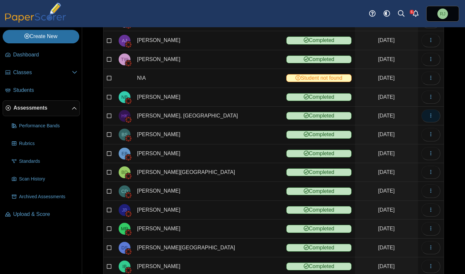
click at [428, 115] on icon "button" at bounding box center [430, 115] width 5 height 5
click at [395, 133] on link "View scanned test" at bounding box center [395, 131] width 79 height 10
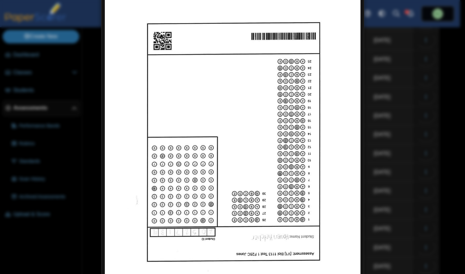
scroll to position [0, 0]
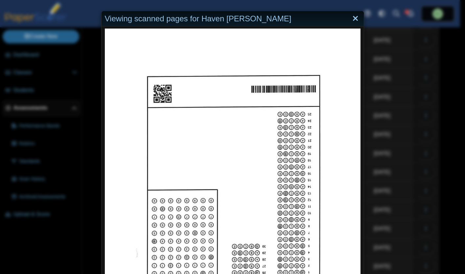
click at [351, 20] on link "Close" at bounding box center [355, 18] width 10 height 11
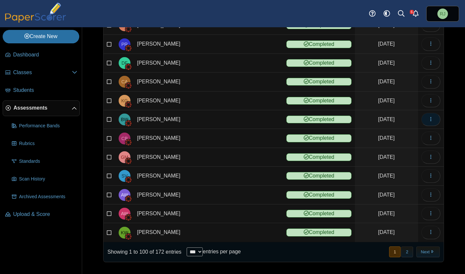
scroll to position [1742, 0]
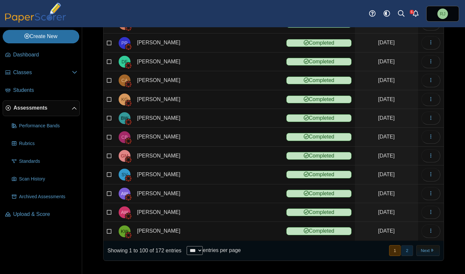
click at [402, 251] on button "2" at bounding box center [406, 250] width 11 height 11
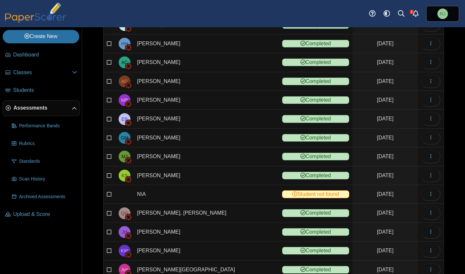
scroll to position [577, 0]
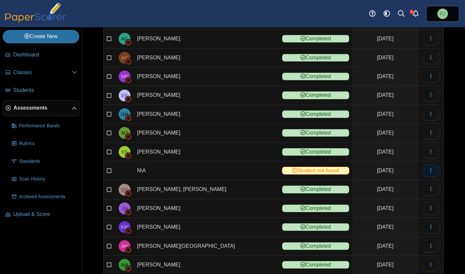
click at [430, 171] on use "button" at bounding box center [430, 171] width 1 height 4
click at [396, 187] on link "View scanned test" at bounding box center [395, 186] width 79 height 10
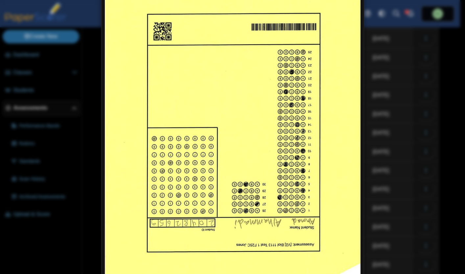
scroll to position [0, 0]
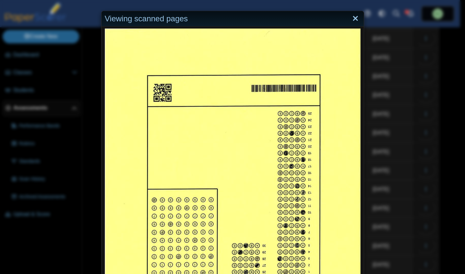
click at [353, 19] on link "Close" at bounding box center [355, 18] width 10 height 11
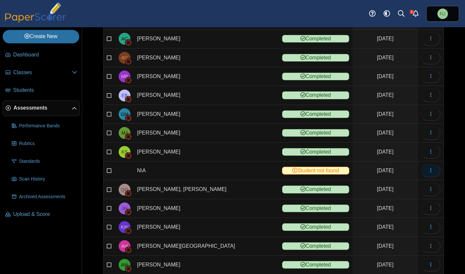
click at [428, 171] on icon "button" at bounding box center [430, 170] width 5 height 5
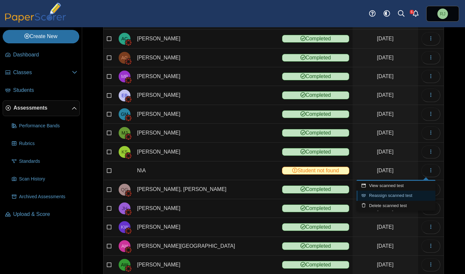
click at [380, 197] on link "Reassign scanned test" at bounding box center [395, 196] width 79 height 10
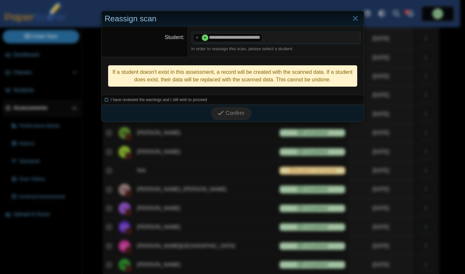
click at [105, 100] on icon at bounding box center [107, 99] width 4 height 4
click at [237, 112] on span "Confirm" at bounding box center [235, 113] width 18 height 6
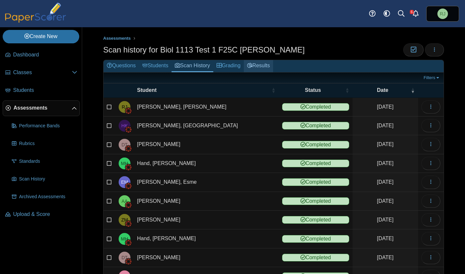
click at [264, 66] on link "Results" at bounding box center [258, 66] width 29 height 12
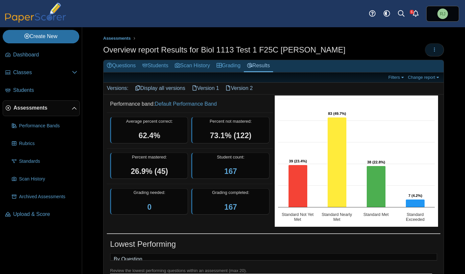
click at [432, 48] on icon "button" at bounding box center [434, 49] width 5 height 5
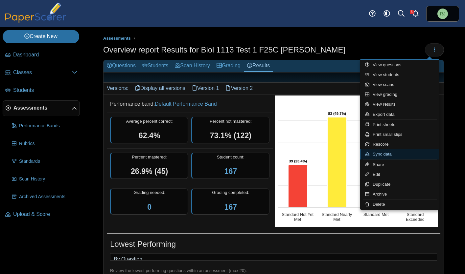
click at [392, 154] on link "Sync data" at bounding box center [399, 154] width 79 height 10
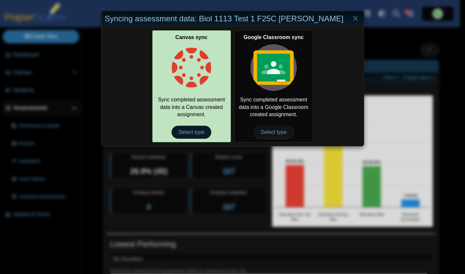
click at [192, 131] on span "Select type" at bounding box center [191, 132] width 40 height 13
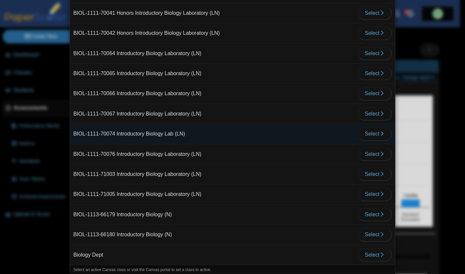
scroll to position [1240, 0]
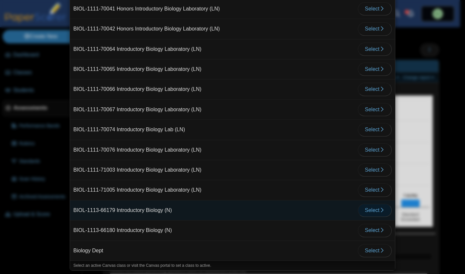
click at [365, 209] on span "Select" at bounding box center [375, 211] width 20 height 6
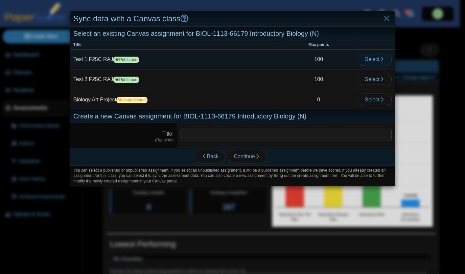
click at [372, 59] on span "Select" at bounding box center [375, 60] width 20 height 6
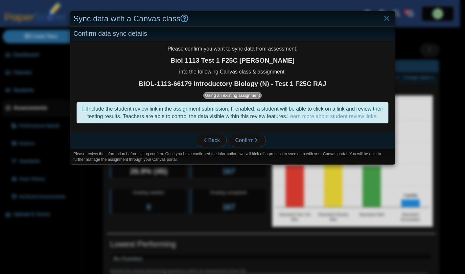
click at [85, 109] on icon at bounding box center [84, 108] width 5 height 5
click at [247, 143] on span "Confirm" at bounding box center [247, 141] width 24 height 6
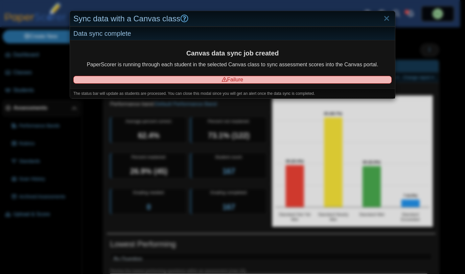
click at [227, 80] on span "Failure" at bounding box center [232, 80] width 318 height 8
click at [222, 80] on icon at bounding box center [224, 79] width 5 height 5
click at [382, 17] on link "Close" at bounding box center [386, 18] width 10 height 11
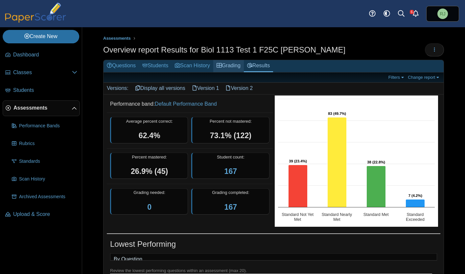
click at [237, 64] on link "Grading" at bounding box center [228, 66] width 31 height 12
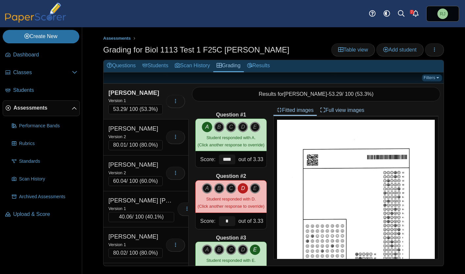
click at [437, 79] on link "Filters" at bounding box center [432, 78] width 20 height 7
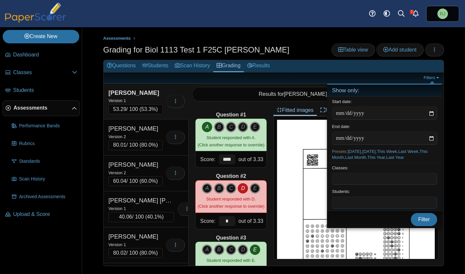
click at [361, 204] on span at bounding box center [384, 202] width 104 height 11
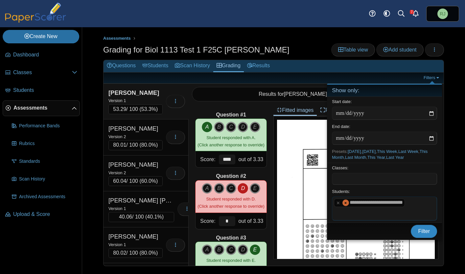
click at [426, 231] on span "Filter" at bounding box center [424, 232] width 12 height 6
